Goal: Check status: Check status

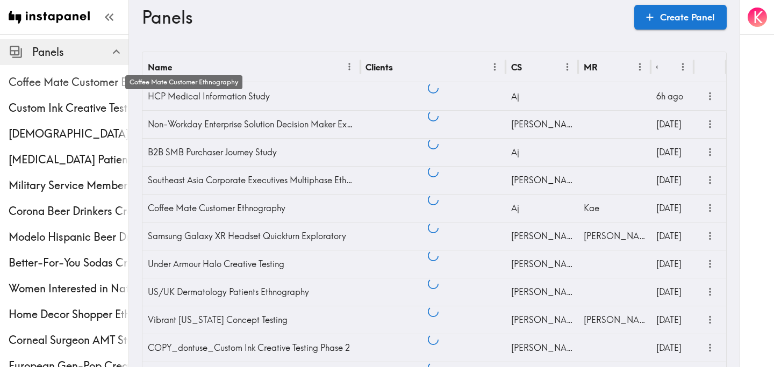
click at [64, 82] on span "Coffee Mate Customer Ethnography" at bounding box center [69, 82] width 120 height 15
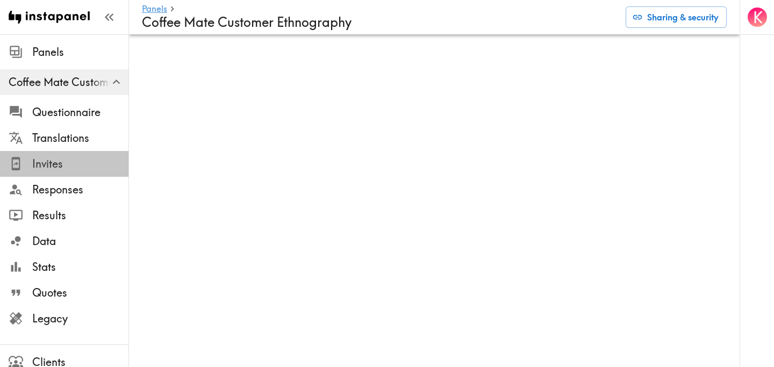
click at [64, 158] on span "Invites" at bounding box center [80, 163] width 96 height 15
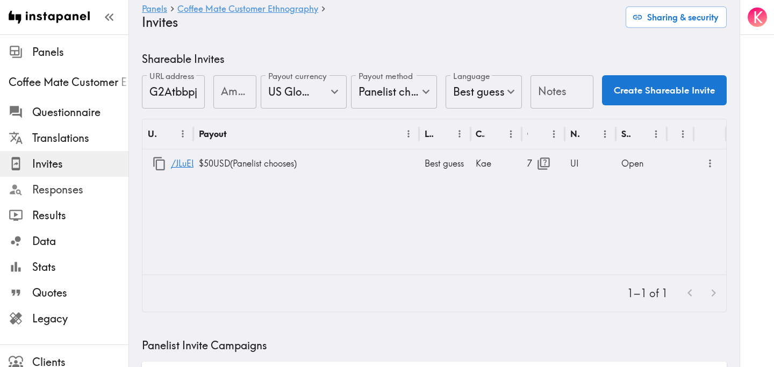
click at [94, 194] on span "Responses" at bounding box center [80, 189] width 96 height 15
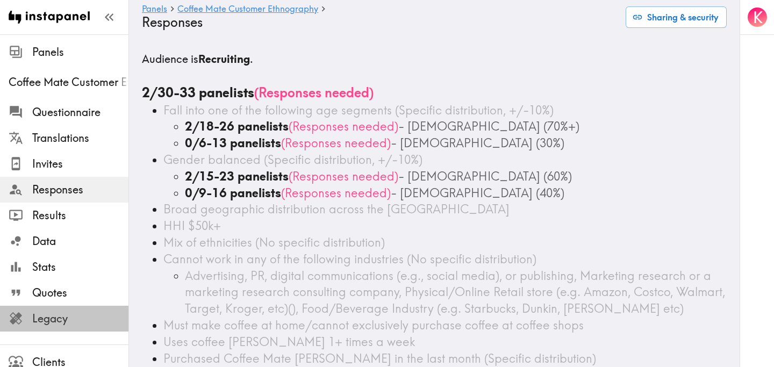
click at [71, 309] on span "Legacy" at bounding box center [80, 318] width 96 height 19
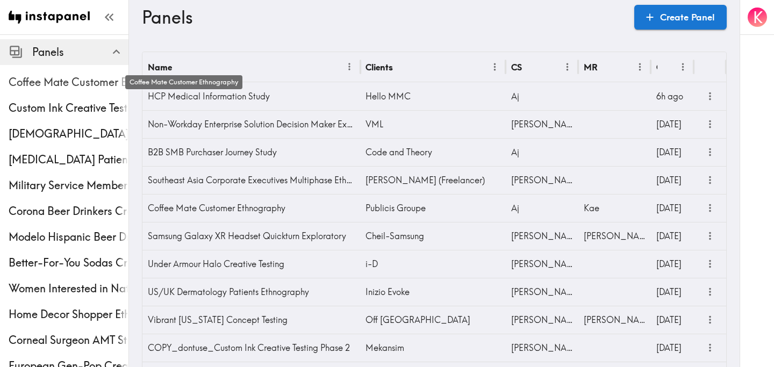
click at [66, 75] on span "Coffee Mate Customer Ethnography" at bounding box center [69, 82] width 120 height 15
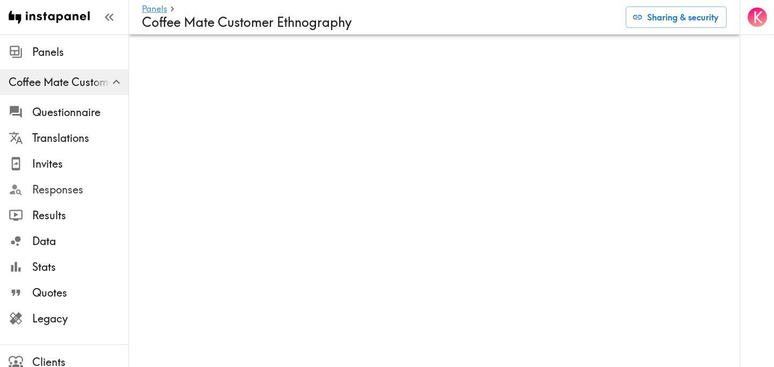
click at [58, 190] on span "Responses" at bounding box center [80, 189] width 96 height 15
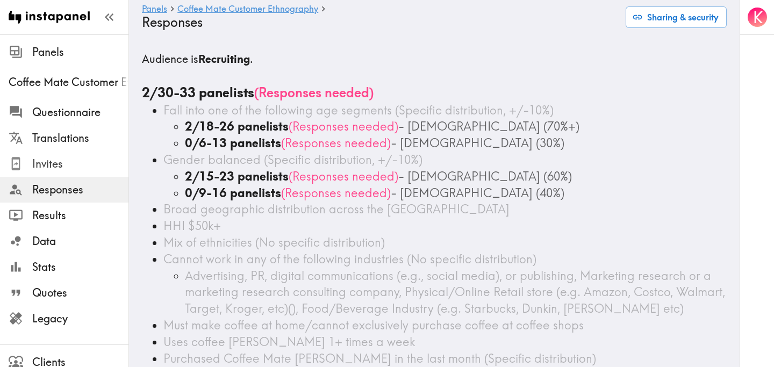
click at [70, 165] on span "Invites" at bounding box center [80, 163] width 96 height 15
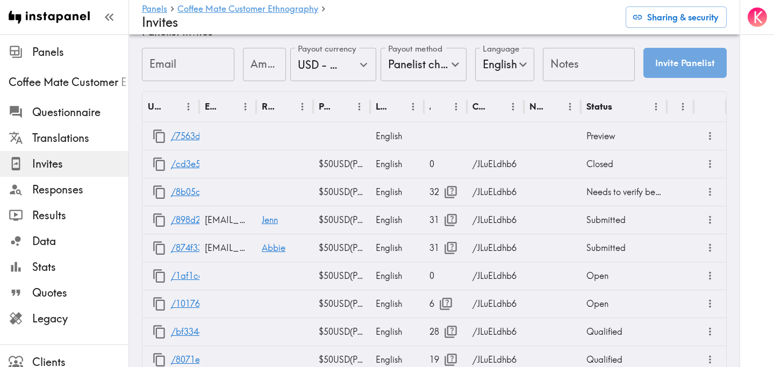
scroll to position [552, 0]
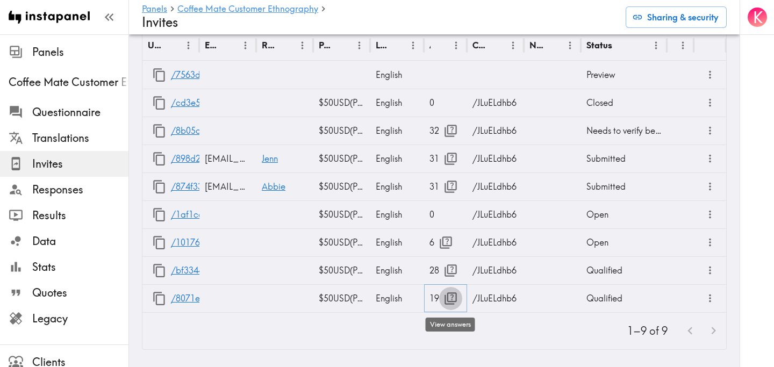
click at [449, 300] on icon "button" at bounding box center [450, 298] width 15 height 15
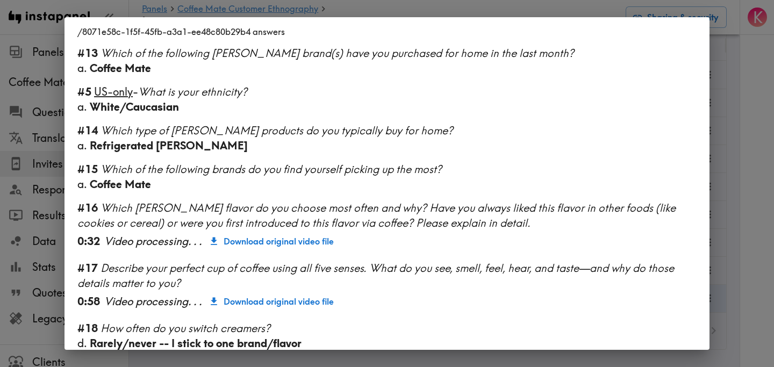
scroll to position [876, 0]
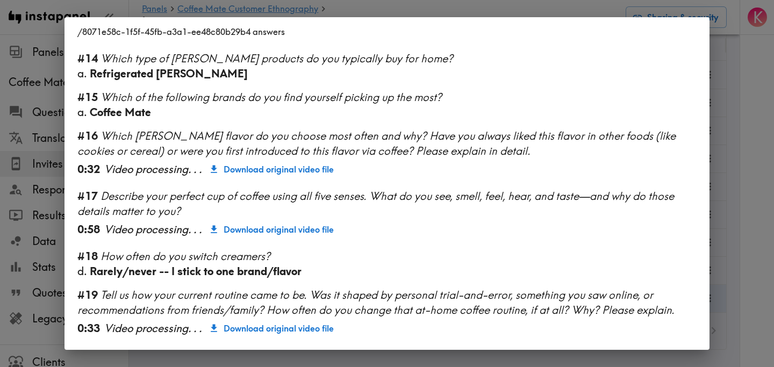
click at [727, 212] on div "/8071e58c-1f5f-45fb-a3a1-ee48c80b29b4 answers Language English Segment 28-45 ye…" at bounding box center [387, 183] width 774 height 367
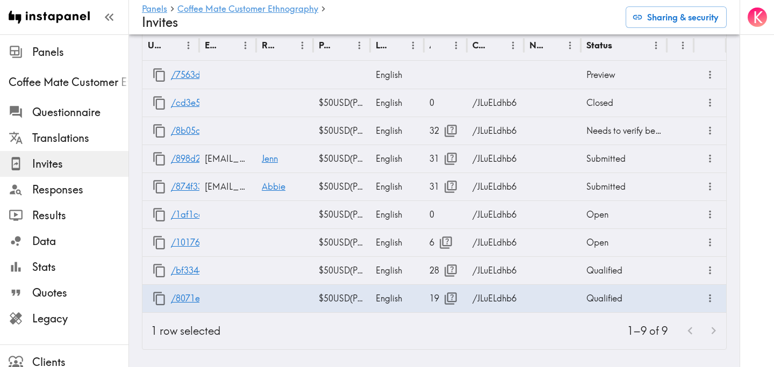
click at [752, 207] on div "K" at bounding box center [756, 183] width 34 height 367
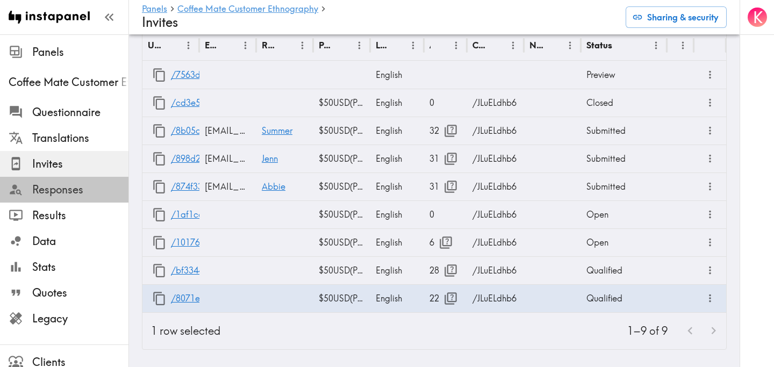
click at [74, 189] on span "Responses" at bounding box center [80, 189] width 96 height 15
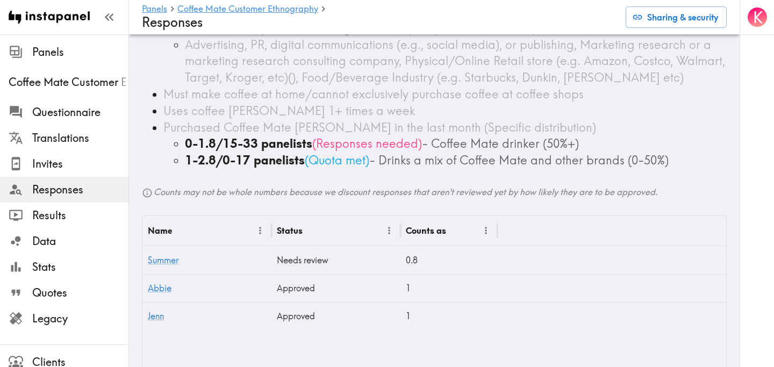
scroll to position [232, 0]
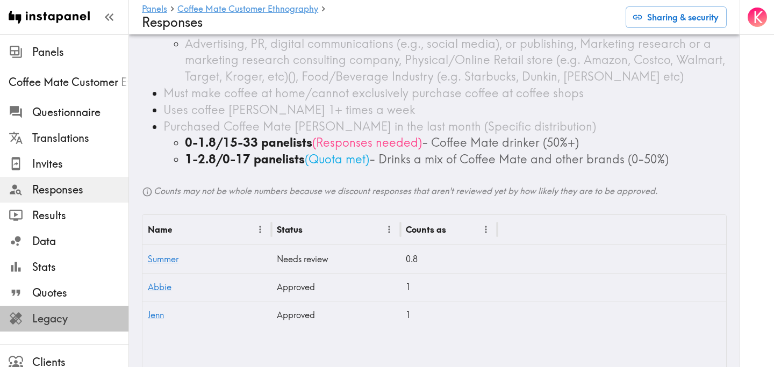
click at [71, 321] on span "Legacy" at bounding box center [80, 318] width 96 height 15
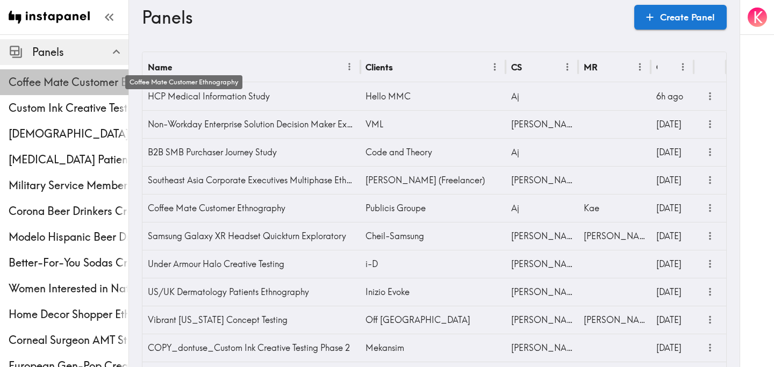
click at [66, 81] on span "Coffee Mate Customer Ethnography" at bounding box center [69, 82] width 120 height 15
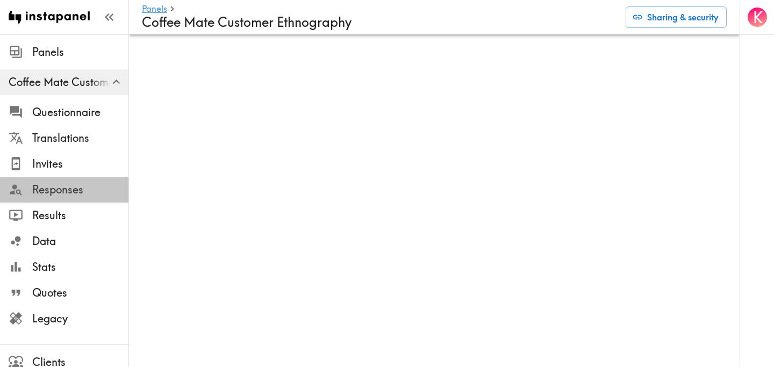
click at [59, 181] on span "Responses" at bounding box center [80, 189] width 96 height 19
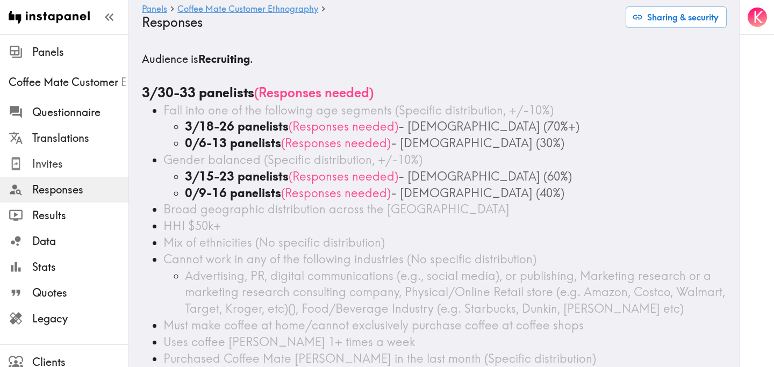
click at [62, 169] on span "Invites" at bounding box center [80, 163] width 96 height 15
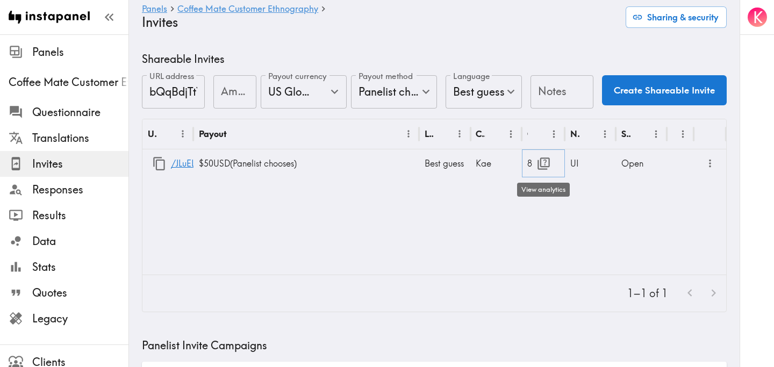
click at [543, 159] on icon "button" at bounding box center [543, 163] width 15 height 15
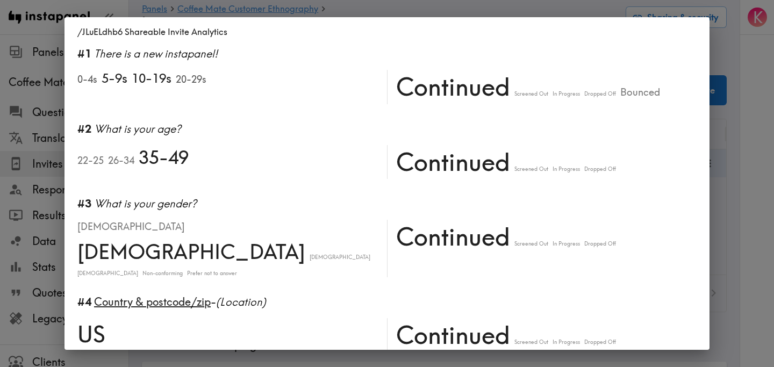
click at [731, 193] on div "/JLuELdhb6 Shareable Invite Analytics #1 There is a new instapanel! 0-4s 5-9s 1…" at bounding box center [387, 183] width 774 height 367
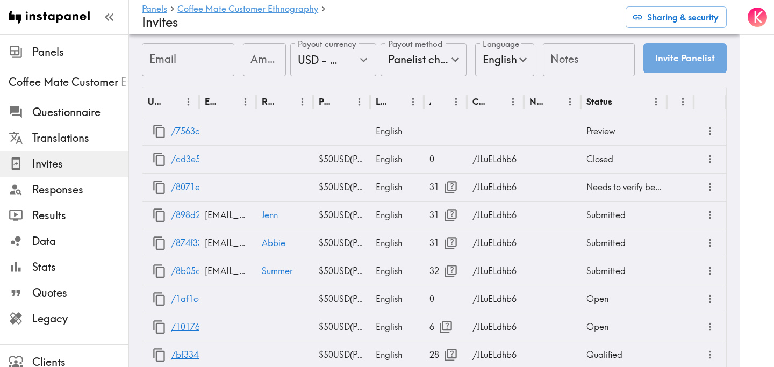
scroll to position [552, 0]
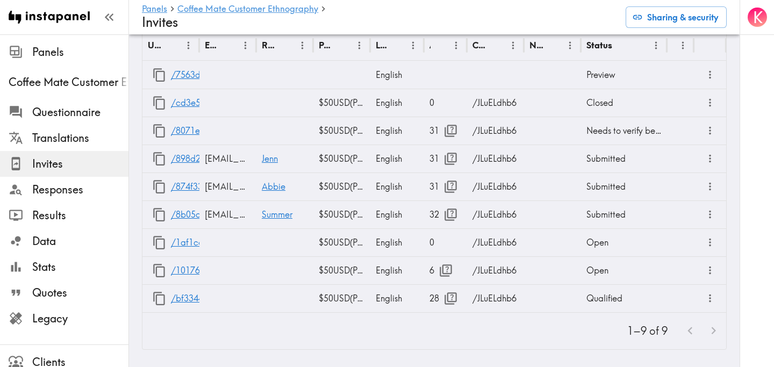
click at [456, 332] on div "1–9 of 9" at bounding box center [433, 331] width 583 height 37
click at [80, 313] on span "Legacy" at bounding box center [80, 318] width 96 height 15
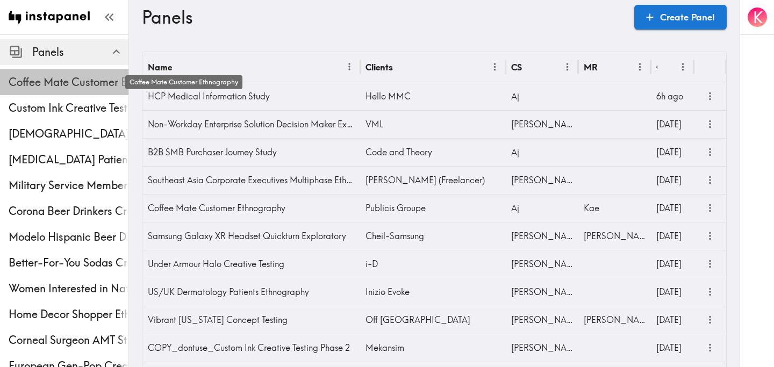
click at [71, 77] on span "Coffee Mate Customer Ethnography" at bounding box center [69, 82] width 120 height 15
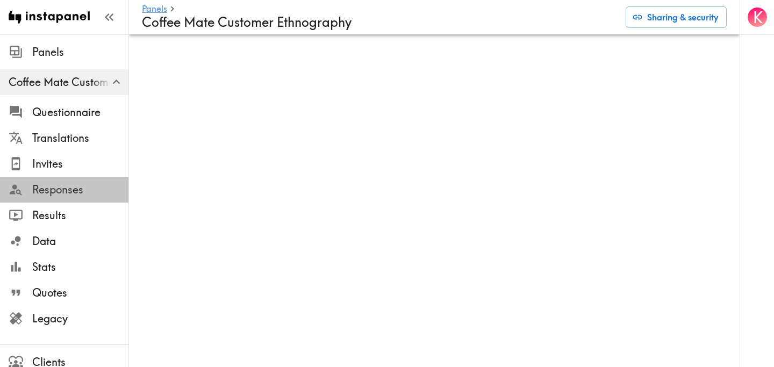
click at [63, 188] on span "Responses" at bounding box center [80, 189] width 96 height 15
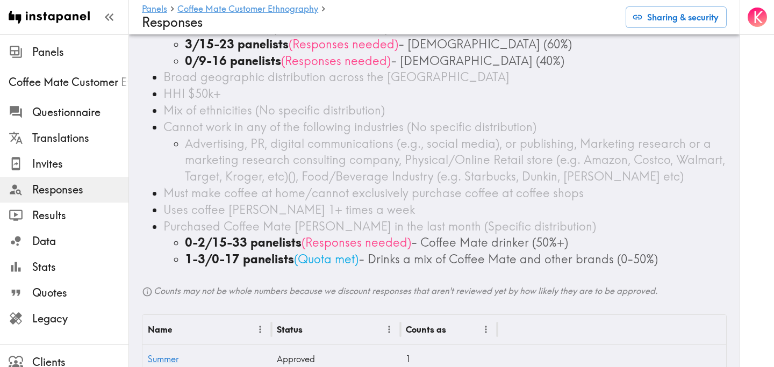
scroll to position [290, 0]
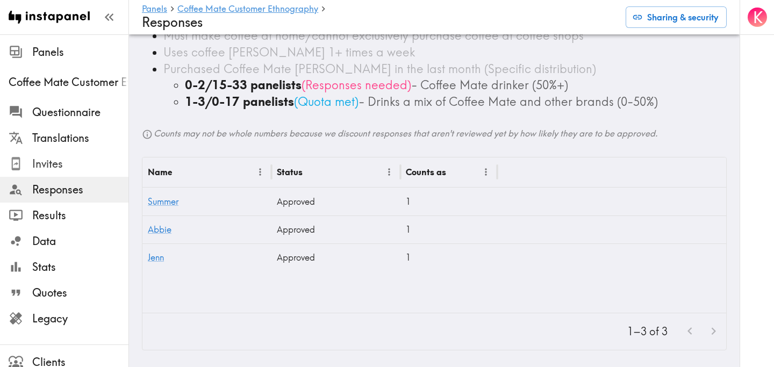
click at [81, 169] on span "Invites" at bounding box center [80, 163] width 96 height 15
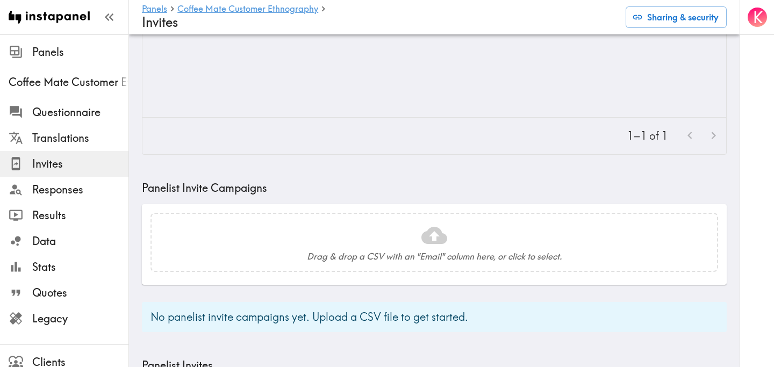
scroll to position [552, 0]
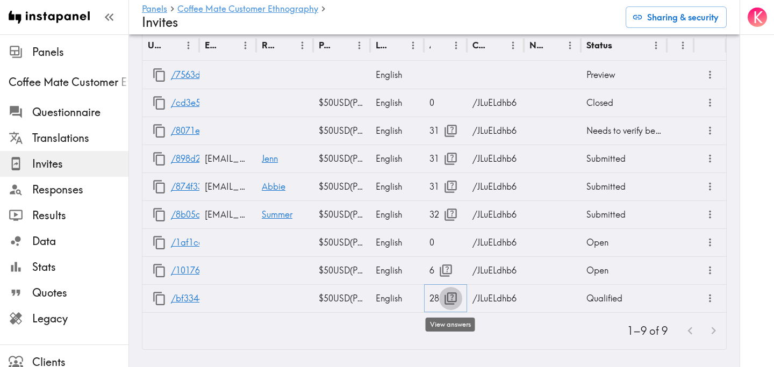
click at [449, 298] on icon "button" at bounding box center [450, 298] width 15 height 15
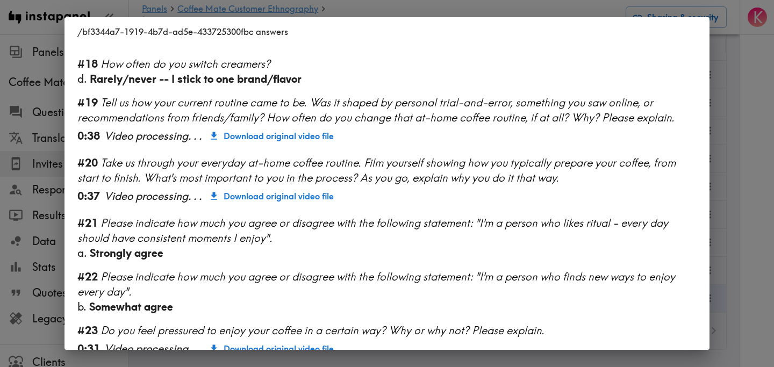
scroll to position [1491, 0]
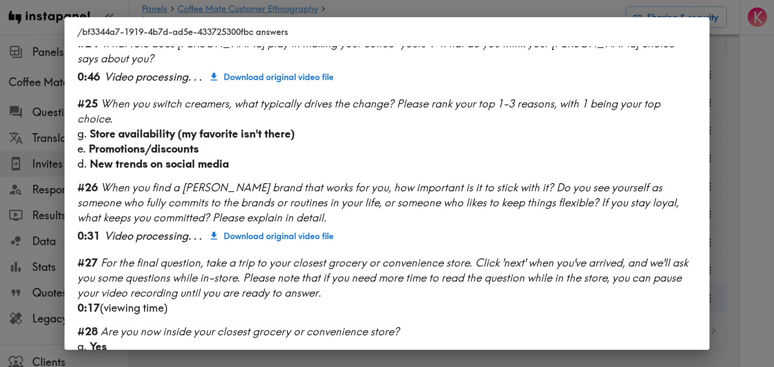
click at [745, 203] on div "/bf3344a7-1919-4b7d-ad5e-433725300fbc answers Language English Segment 18-27 ye…" at bounding box center [387, 183] width 774 height 367
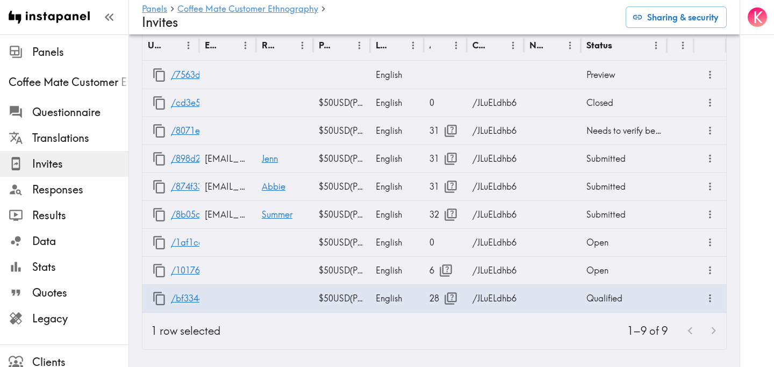
click at [742, 200] on div "K" at bounding box center [756, 183] width 34 height 367
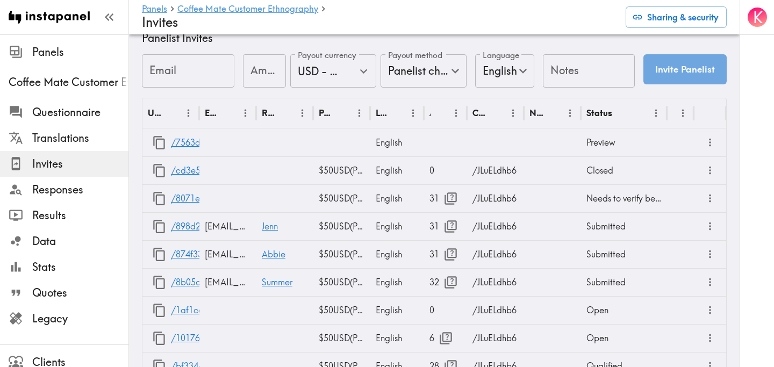
scroll to position [552, 0]
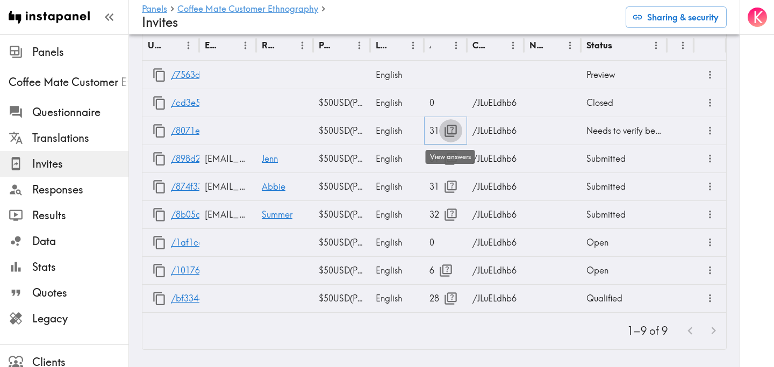
click at [449, 128] on icon "button" at bounding box center [450, 131] width 15 height 15
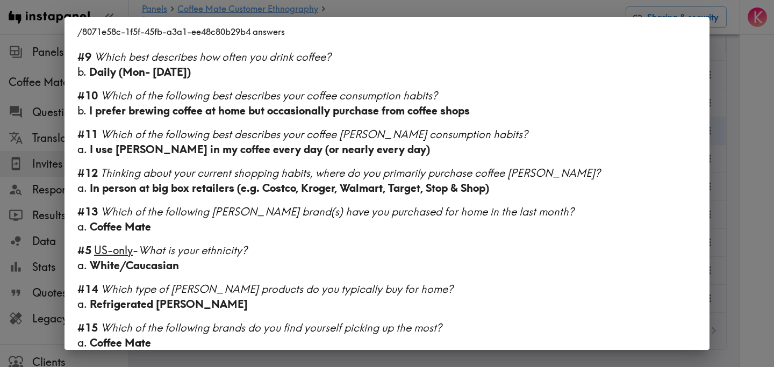
scroll to position [878, 0]
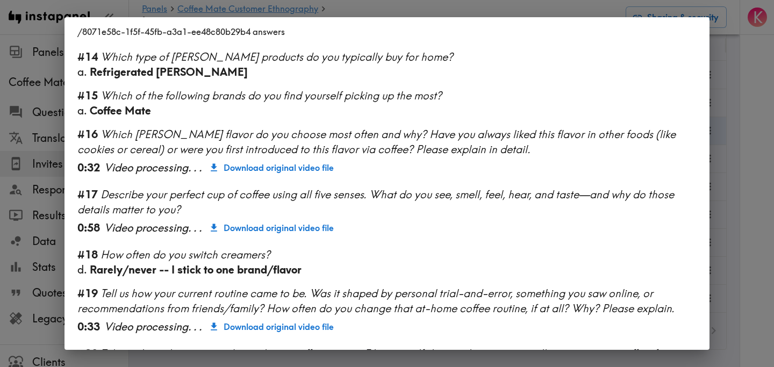
click at [748, 172] on div "/8071e58c-1f5f-45fb-a3a1-ee48c80b29b4 answers Language English Segment [DEMOGRA…" at bounding box center [387, 183] width 774 height 367
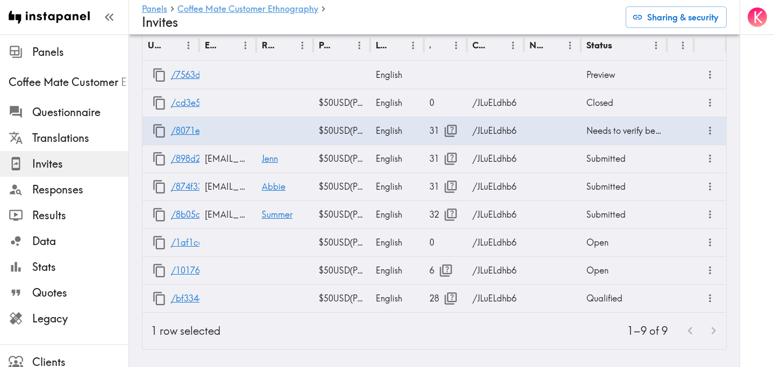
click at [748, 172] on div "K" at bounding box center [756, 183] width 34 height 367
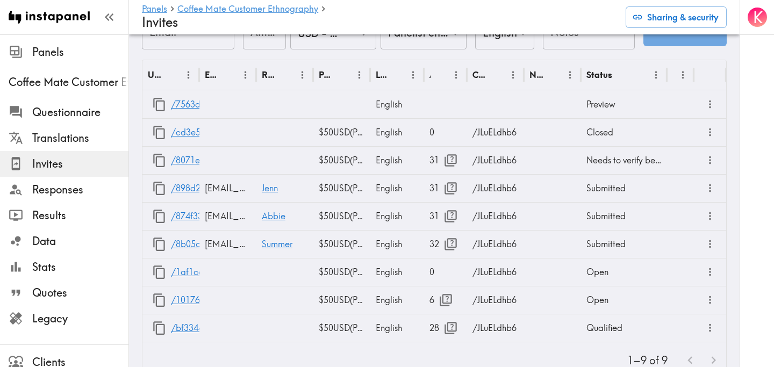
scroll to position [552, 0]
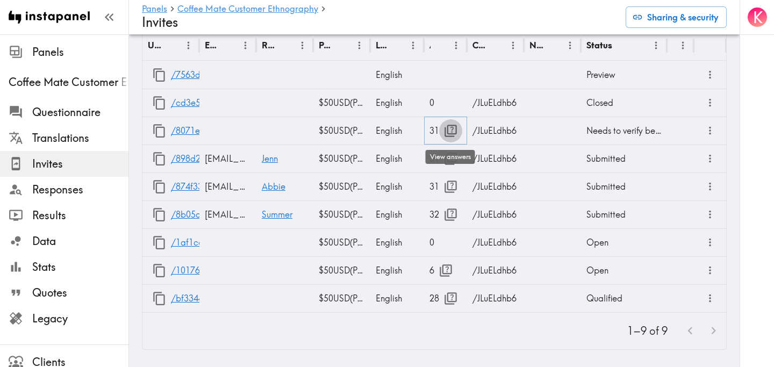
click at [456, 126] on icon "button" at bounding box center [450, 131] width 12 height 12
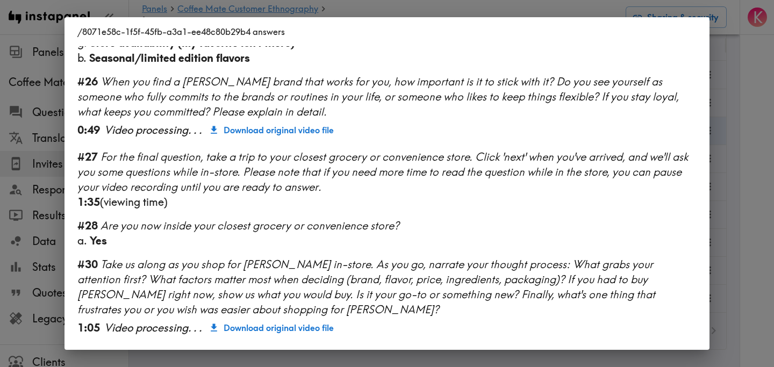
scroll to position [1530, 0]
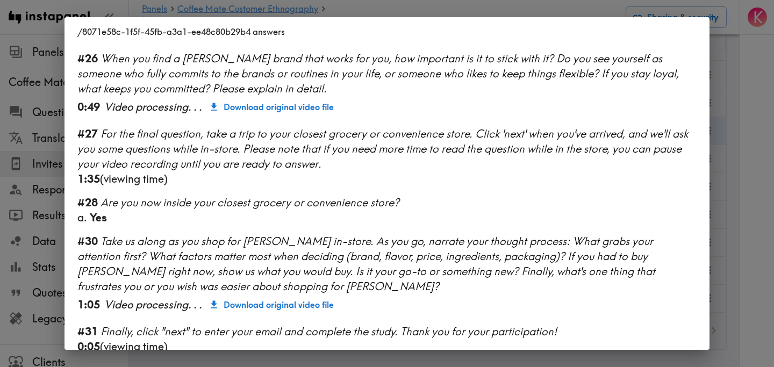
click at [734, 177] on div "/8071e58c-1f5f-45fb-a3a1-ee48c80b29b4 answers Language English Segment [DEMOGRA…" at bounding box center [387, 183] width 774 height 367
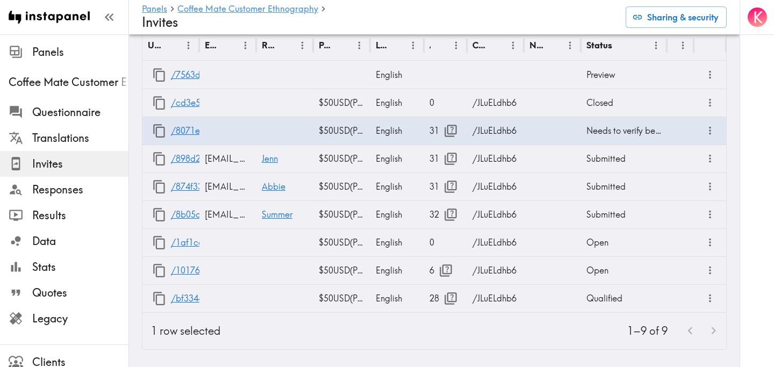
click at [752, 174] on div "K" at bounding box center [756, 183] width 34 height 367
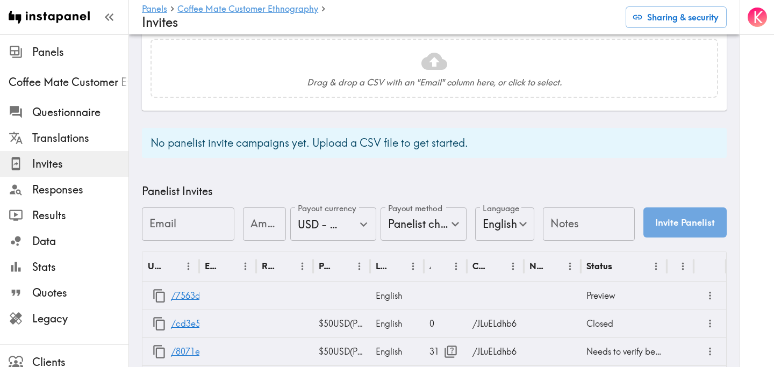
scroll to position [552, 0]
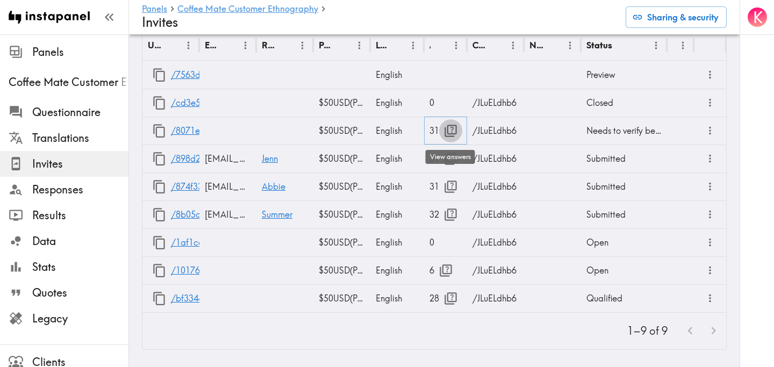
click at [448, 139] on button "button" at bounding box center [450, 130] width 23 height 23
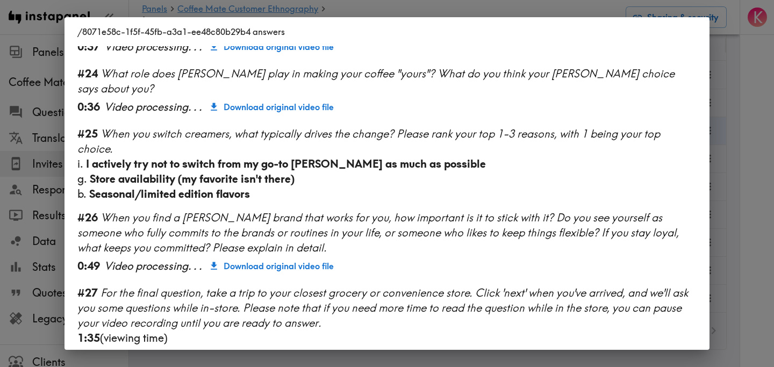
scroll to position [1530, 0]
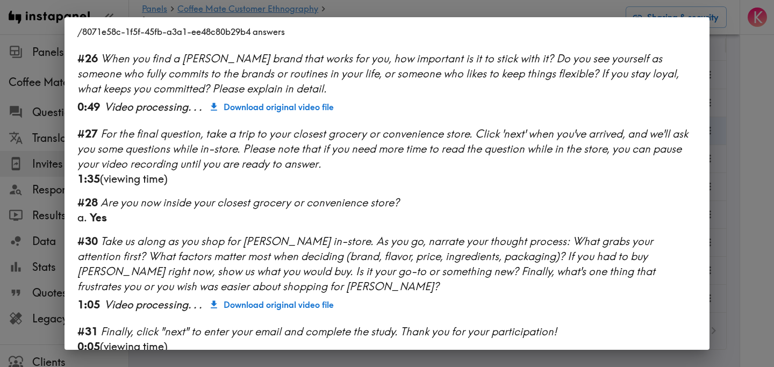
click at [736, 152] on div "/8071e58c-1f5f-45fb-a3a1-ee48c80b29b4 answers Language English Segment [DEMOGRA…" at bounding box center [387, 183] width 774 height 367
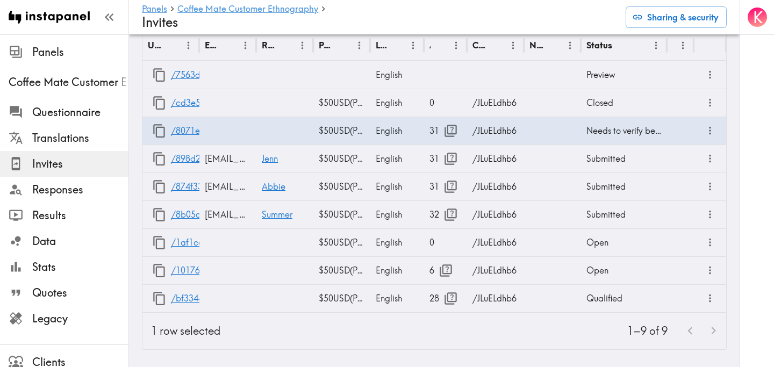
click at [755, 168] on div "K" at bounding box center [756, 183] width 34 height 367
click at [449, 133] on icon "button" at bounding box center [450, 131] width 15 height 15
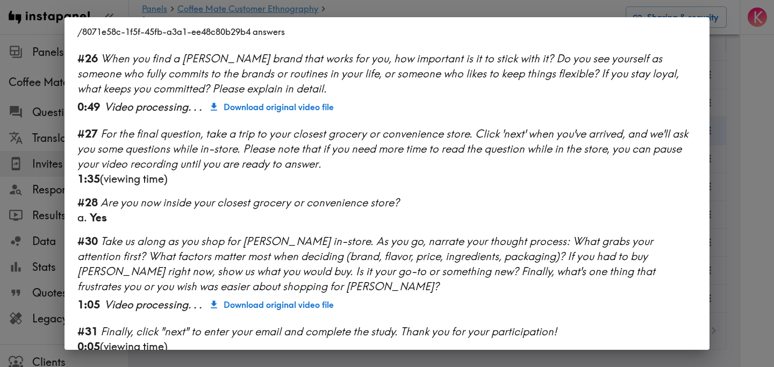
click at [743, 220] on div "/8071e58c-1f5f-45fb-a3a1-ee48c80b29b4 answers Language English Segment 28-45 ye…" at bounding box center [387, 183] width 774 height 367
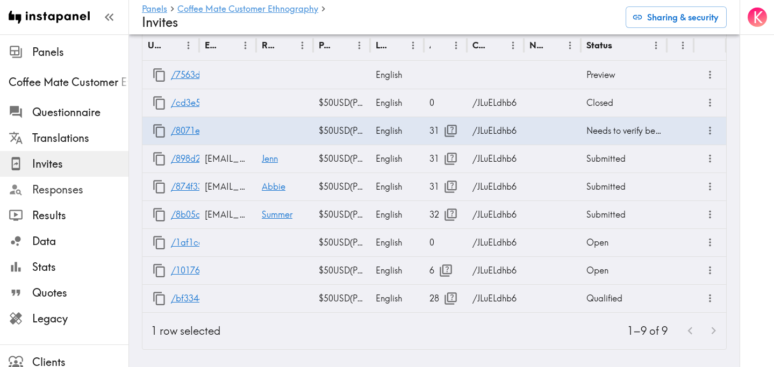
click at [67, 186] on span "Responses" at bounding box center [80, 189] width 96 height 15
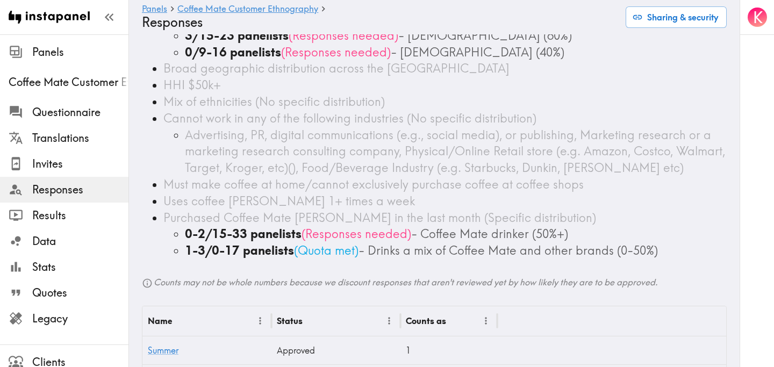
scroll to position [290, 0]
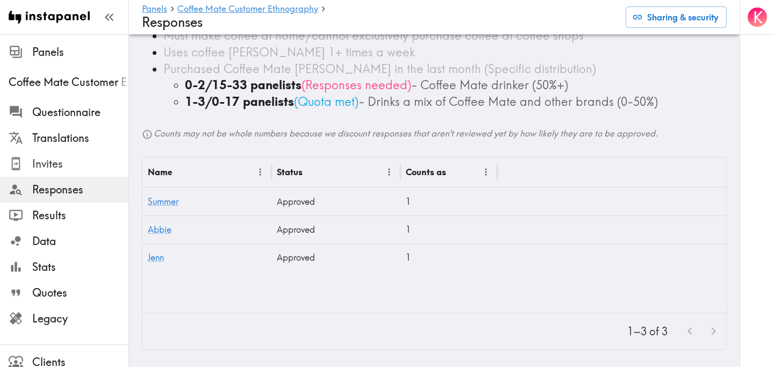
click at [42, 164] on span "Invites" at bounding box center [80, 163] width 96 height 15
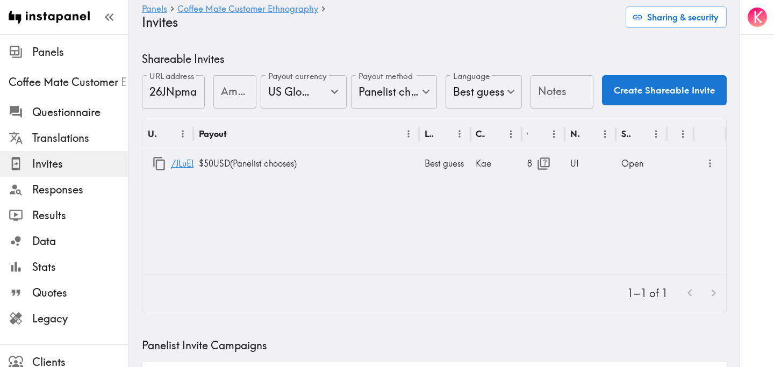
scroll to position [552, 0]
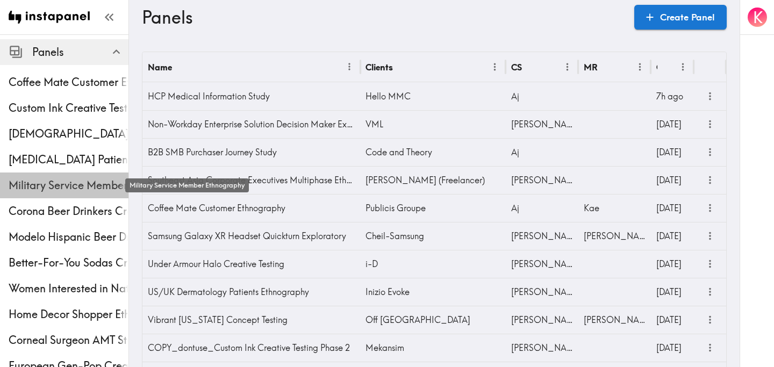
click at [63, 180] on span "Military Service Member Ethnography" at bounding box center [69, 185] width 120 height 15
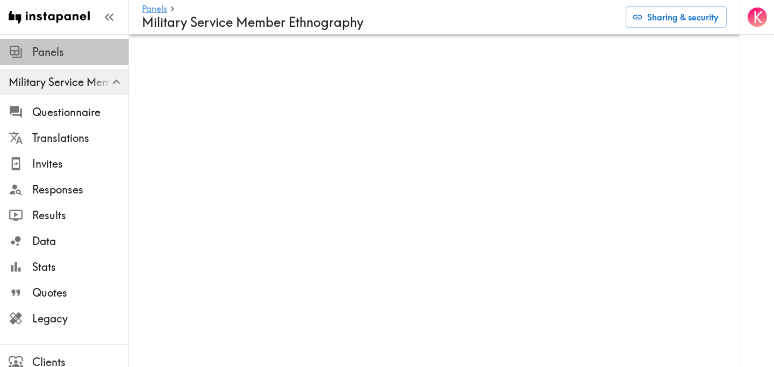
click at [34, 54] on span "Panels" at bounding box center [80, 52] width 96 height 15
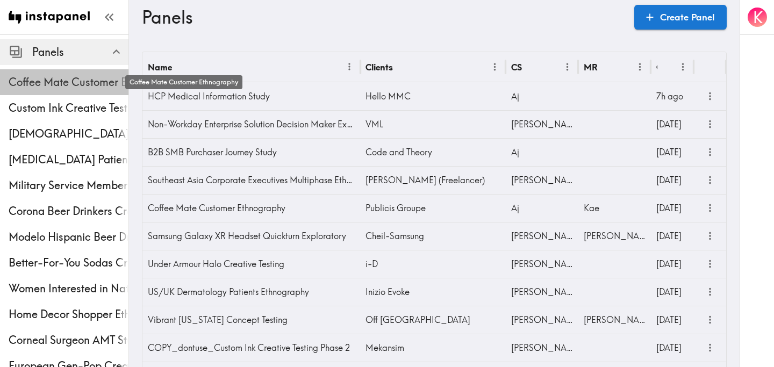
click at [41, 77] on span "Coffee Mate Customer Ethnography" at bounding box center [69, 82] width 120 height 15
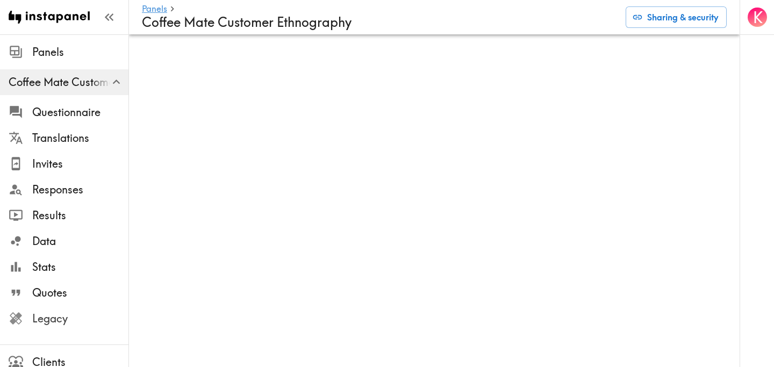
click at [51, 316] on span "Legacy" at bounding box center [80, 318] width 96 height 15
